Goal: Find specific page/section: Find specific page/section

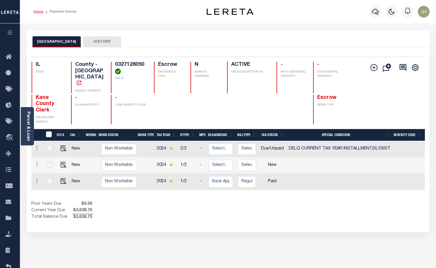
click at [40, 13] on link "Home" at bounding box center [38, 12] width 10 height 4
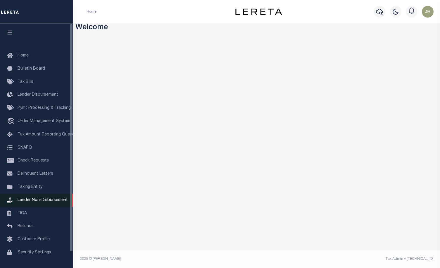
click at [45, 202] on span "Lender Non-Disbursement" at bounding box center [43, 200] width 50 height 4
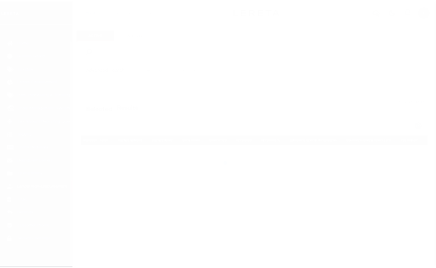
scroll to position [17, 0]
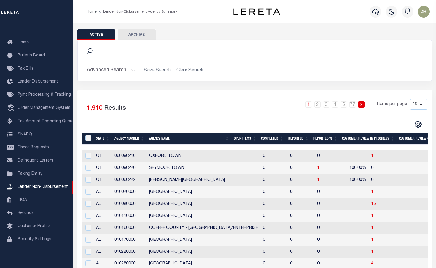
click at [237, 109] on div "1 2 3 4 5 … 77 Items per page 25 50 100 200" at bounding box center [298, 106] width 256 height 15
drag, startPoint x: 212, startPoint y: 112, endPoint x: 209, endPoint y: 113, distance: 3.2
click at [212, 112] on div "1 2 3 4 5 … 77 Items per page 25 50 100 200" at bounding box center [298, 106] width 256 height 15
click at [252, 139] on th "Open Items" at bounding box center [244, 139] width 27 height 12
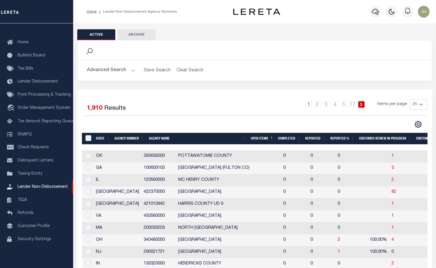
click at [259, 140] on th "Open Items" at bounding box center [261, 139] width 27 height 12
